Goal: Information Seeking & Learning: Learn about a topic

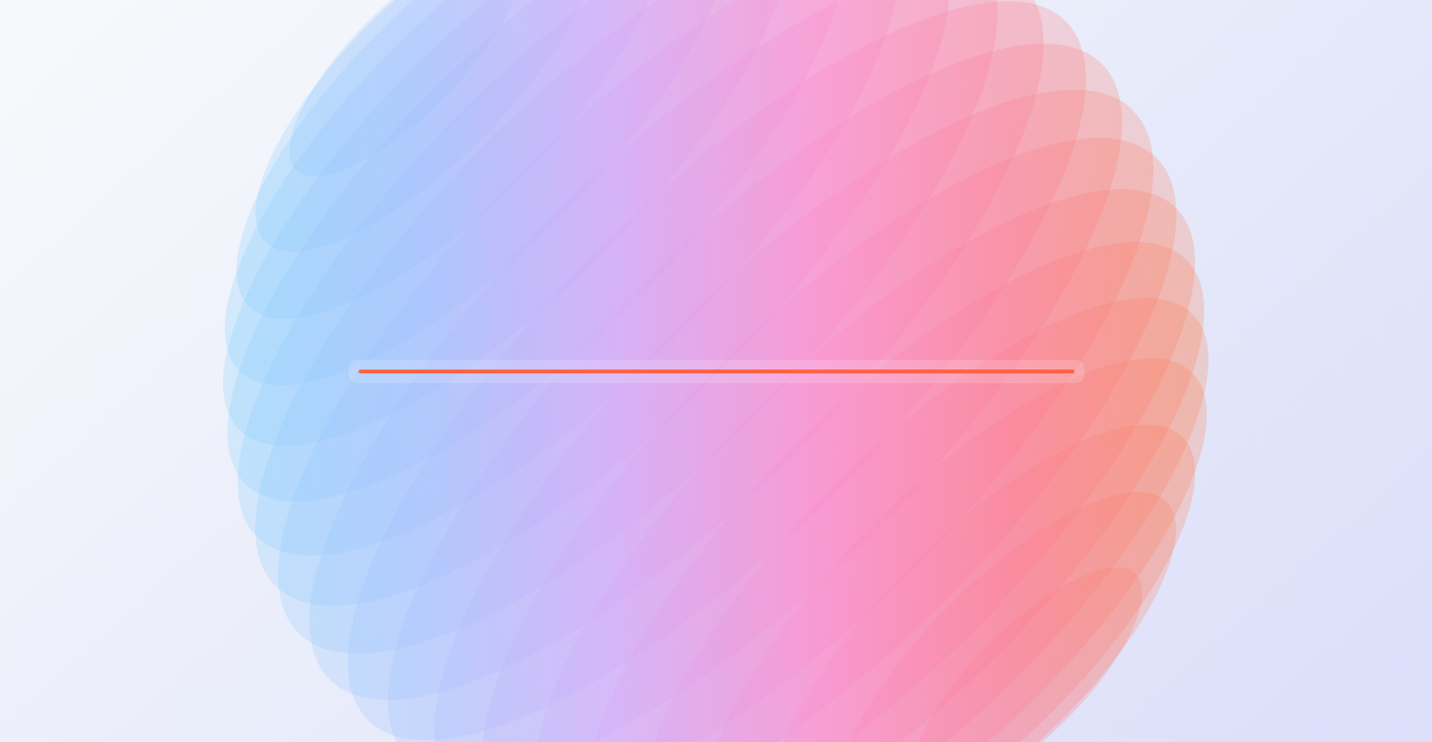
click at [789, 584] on icon at bounding box center [755, 410] width 735 height 735
click at [223, 293] on icon at bounding box center [716, 371] width 986 height 630
click at [1249, 658] on div "Permission denied." at bounding box center [1283, 656] width 133 height 19
